Goal: Task Accomplishment & Management: Use online tool/utility

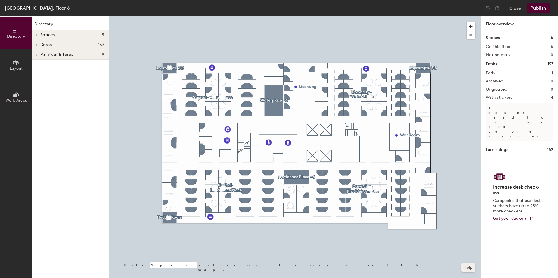
click at [465, 266] on button "Help" at bounding box center [468, 267] width 14 height 9
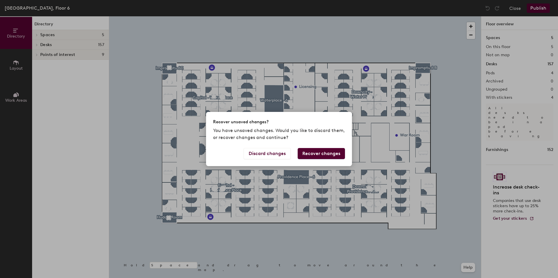
click at [316, 152] on button "Recover changes" at bounding box center [320, 153] width 47 height 11
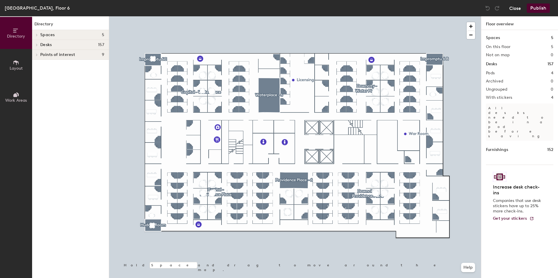
click at [516, 7] on button "Close" at bounding box center [515, 7] width 12 height 9
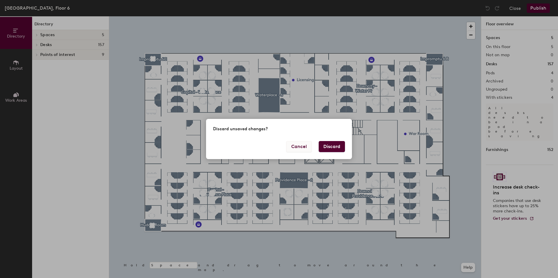
click at [297, 144] on button "Cancel" at bounding box center [298, 146] width 25 height 11
